Goal: Task Accomplishment & Management: Manage account settings

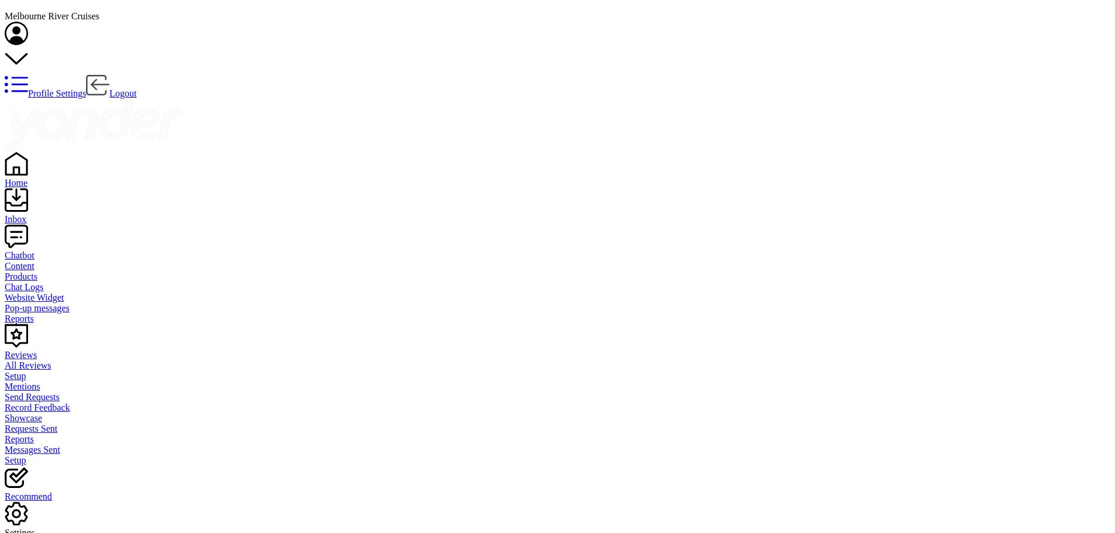
click at [42, 214] on div "Inbox" at bounding box center [558, 219] width 1106 height 11
drag, startPoint x: 245, startPoint y: 115, endPoint x: 251, endPoint y: 109, distance: 8.3
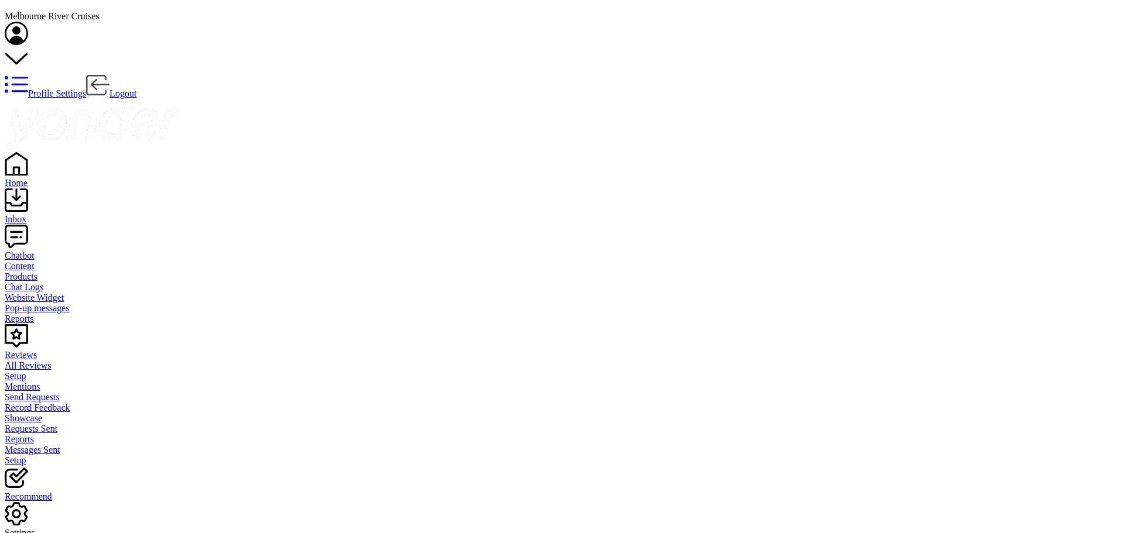
scroll to position [6, 0]
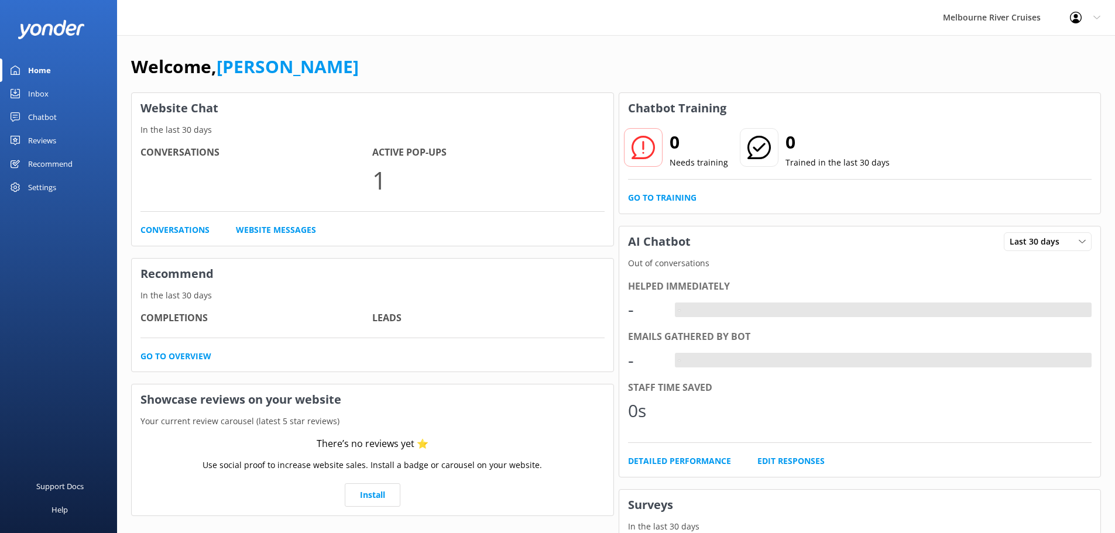
click at [40, 187] on div "Settings" at bounding box center [42, 187] width 28 height 23
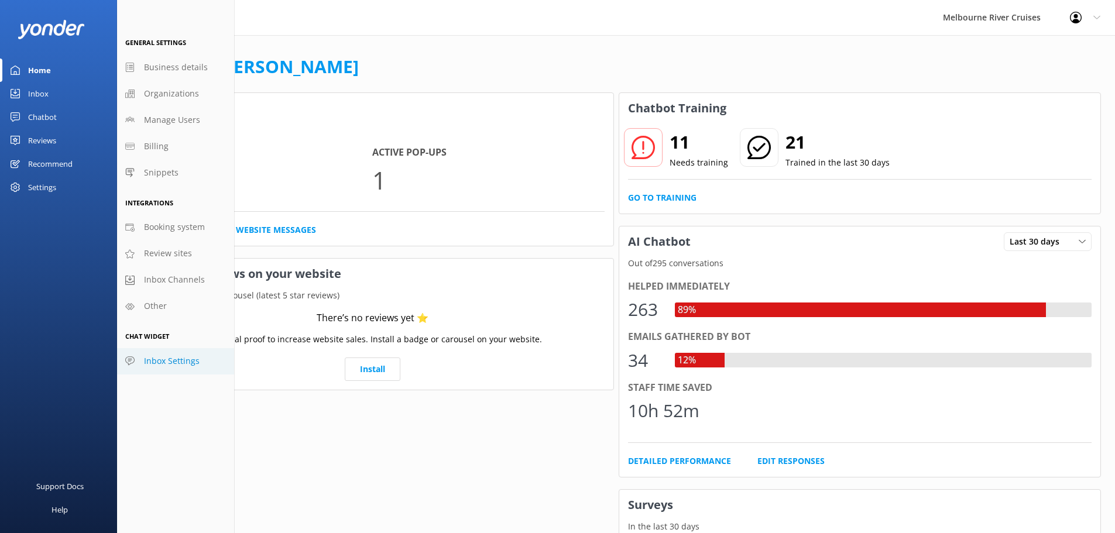
click at [181, 363] on span "Inbox Settings" at bounding box center [172, 361] width 56 height 13
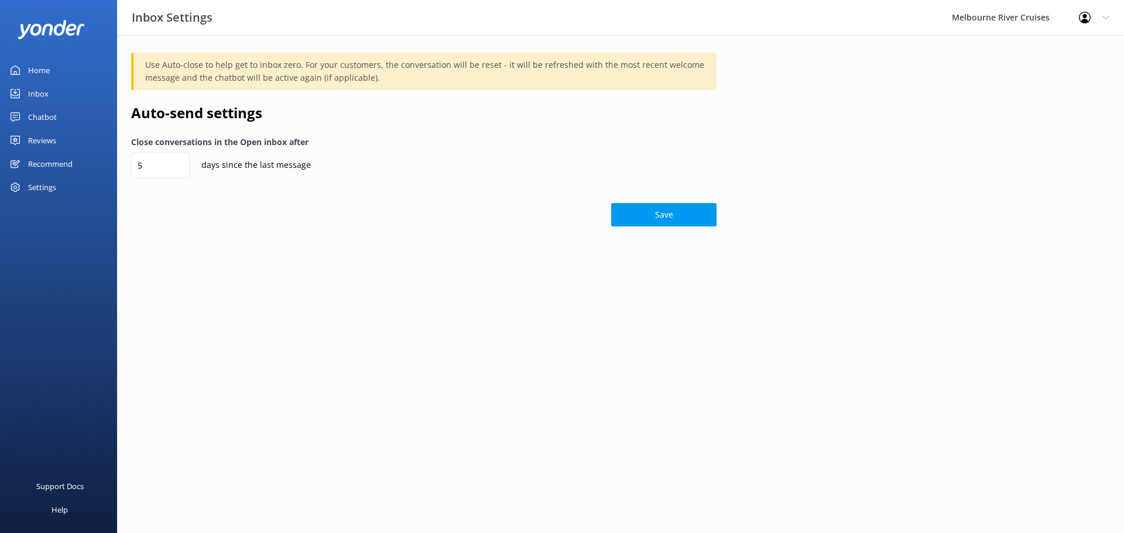
click at [76, 189] on div "Settings" at bounding box center [58, 187] width 117 height 23
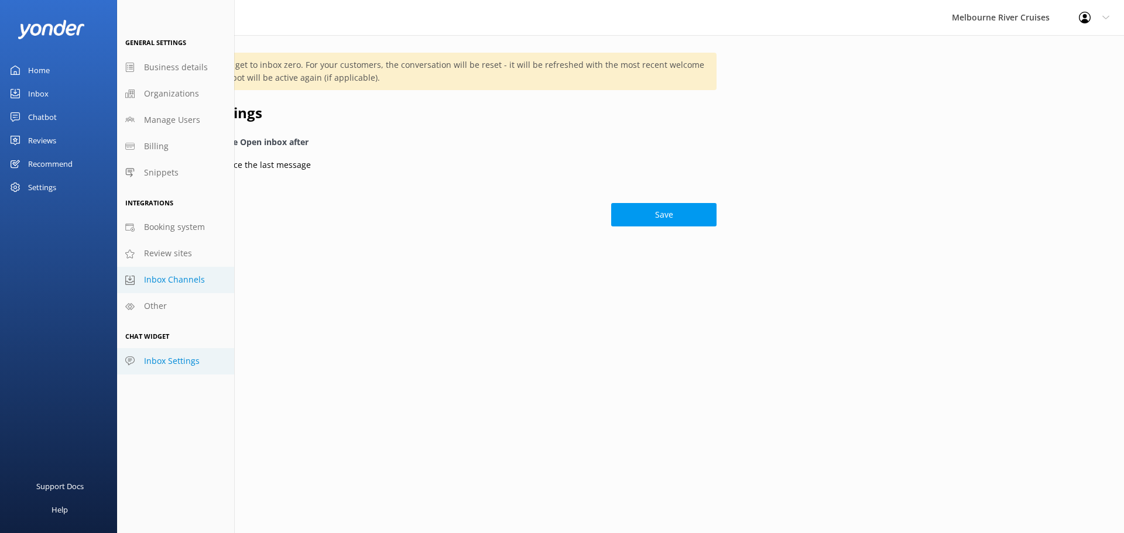
click at [207, 278] on link "Inbox Channels" at bounding box center [175, 280] width 117 height 26
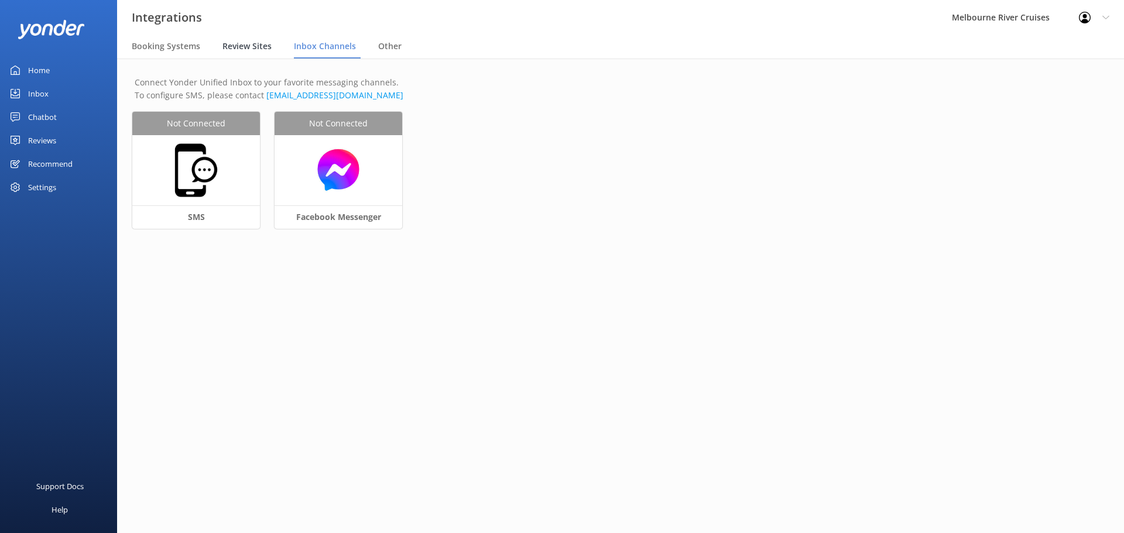
click at [250, 37] on div "Review Sites" at bounding box center [250, 46] width 54 height 23
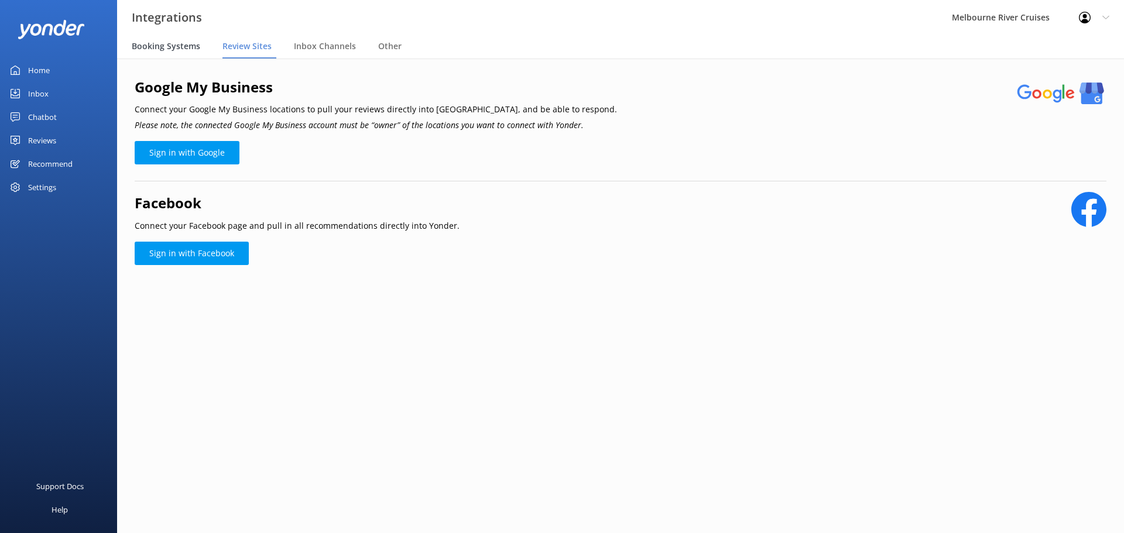
click at [194, 46] on span "Booking Systems" at bounding box center [166, 46] width 69 height 12
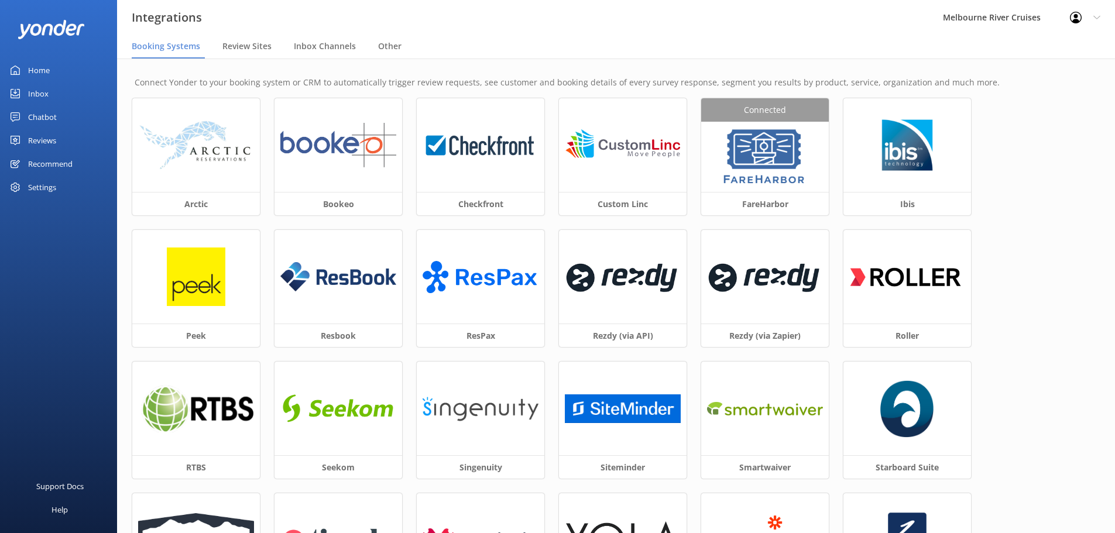
click at [42, 187] on div "Settings" at bounding box center [42, 187] width 28 height 23
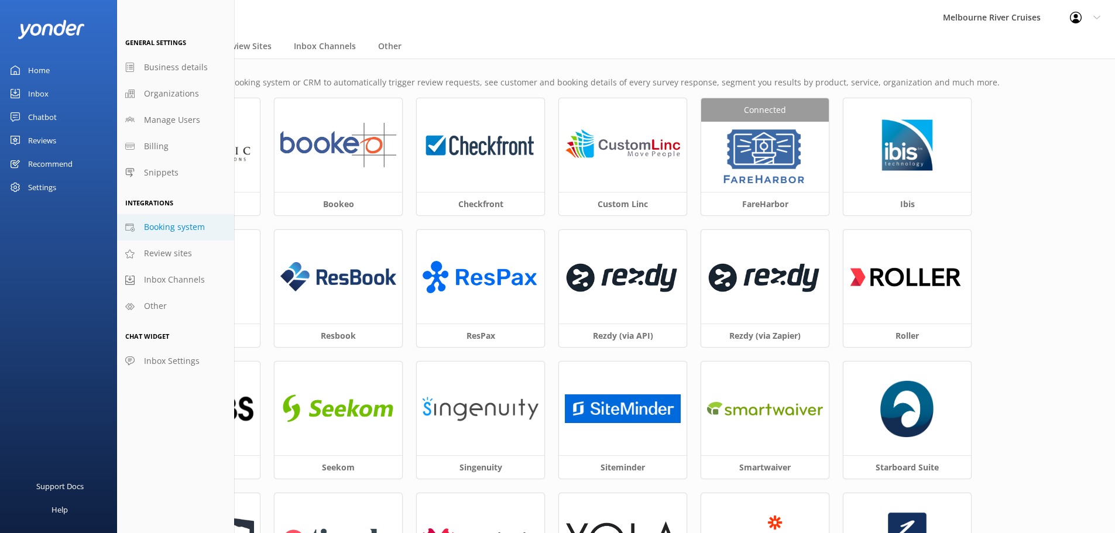
click at [1100, 19] on icon at bounding box center [1097, 17] width 7 height 7
click at [1041, 52] on link "Profile Settings" at bounding box center [1057, 49] width 117 height 29
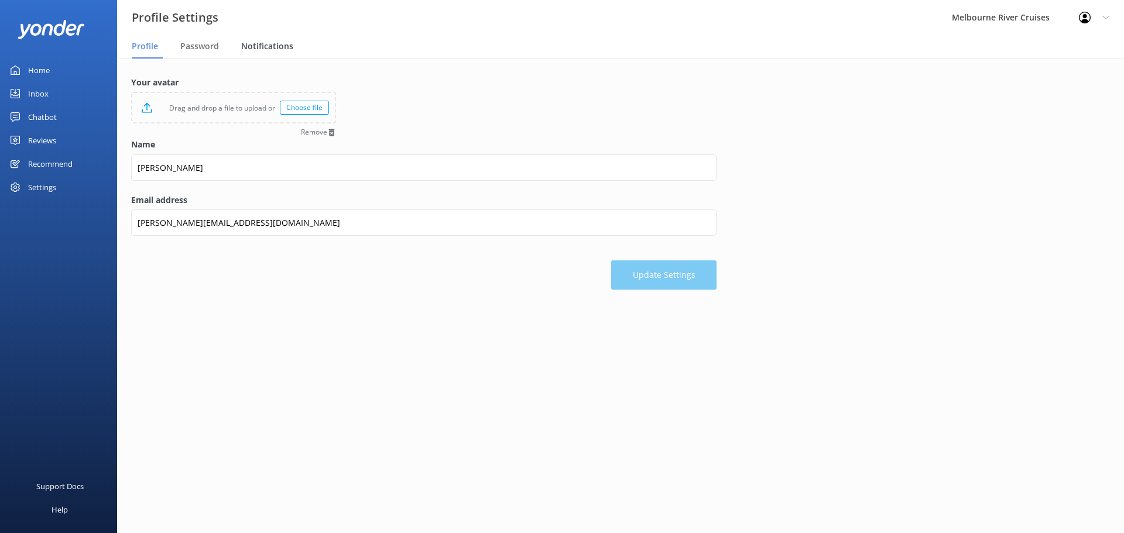
click at [259, 43] on span "Notifications" at bounding box center [267, 46] width 52 height 12
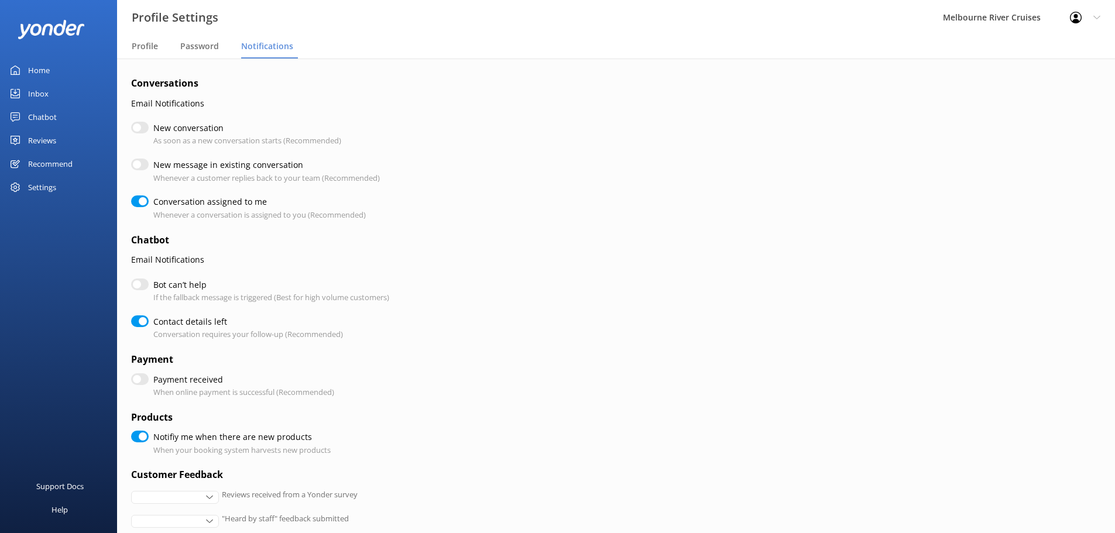
checkbox input "true"
click at [203, 50] on span "Password" at bounding box center [199, 46] width 39 height 12
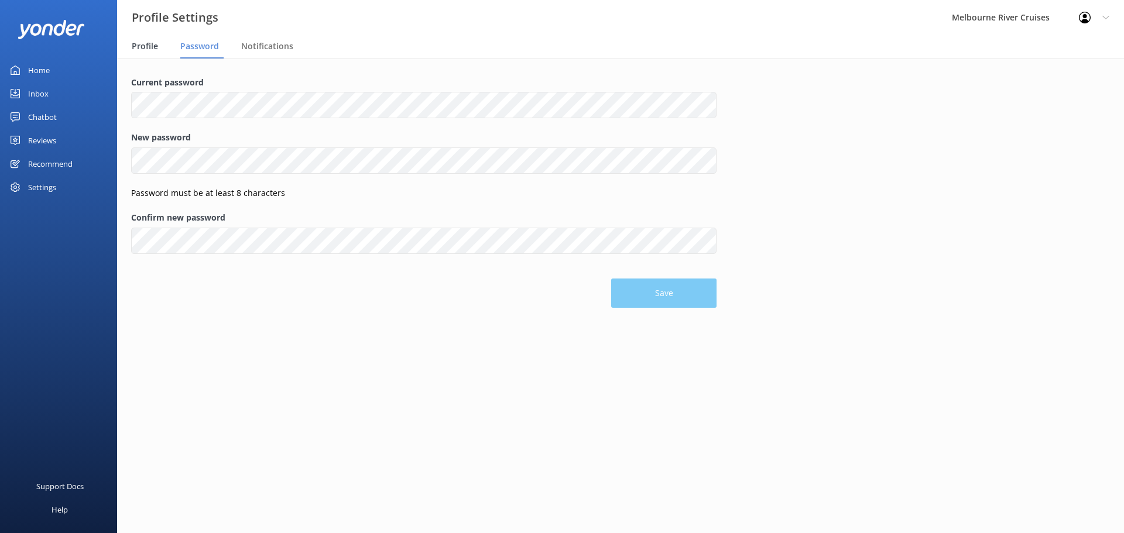
click at [157, 40] on div "Profile" at bounding box center [147, 46] width 31 height 23
